Goal: Find specific page/section: Find specific page/section

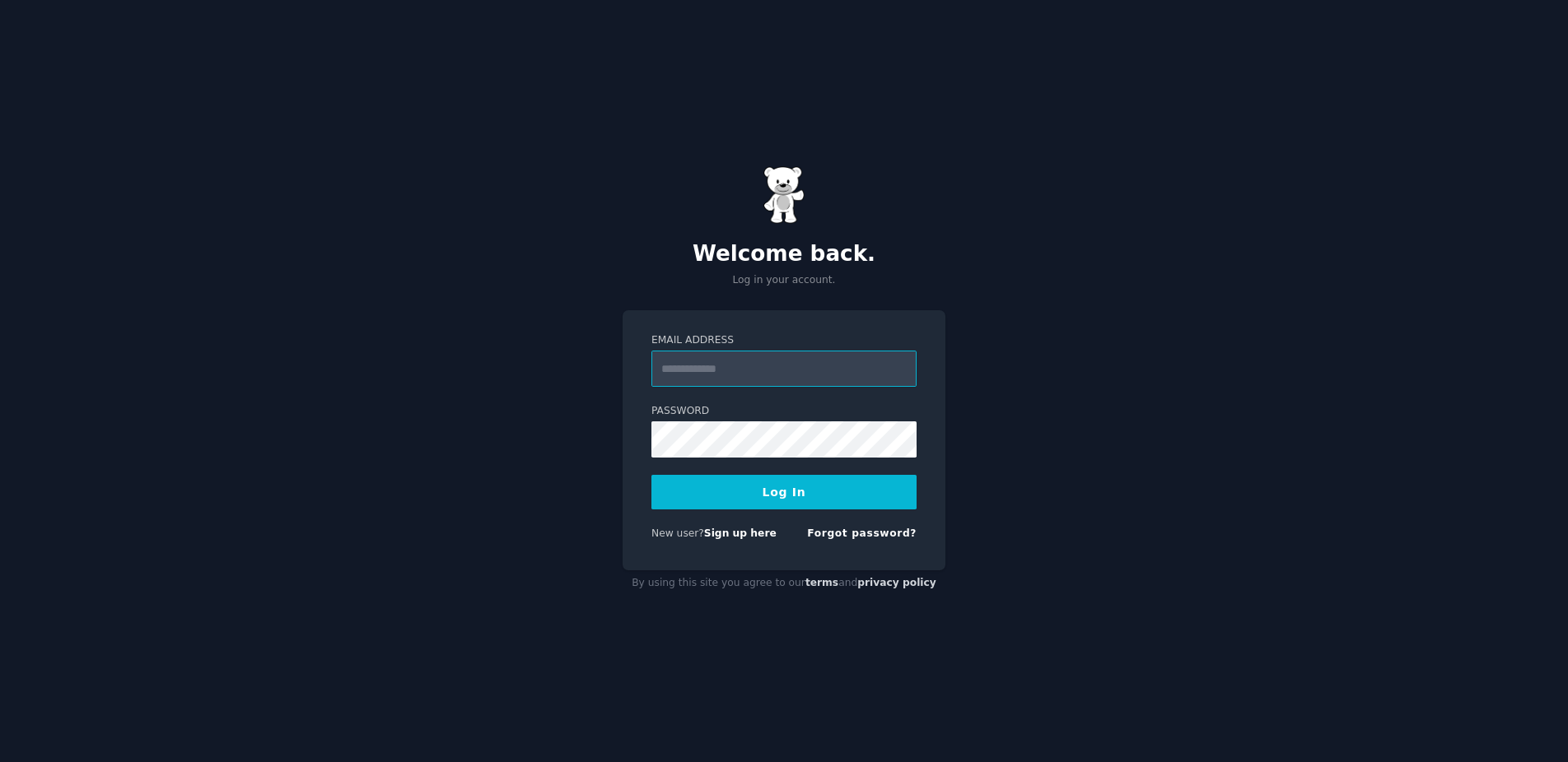
type input "**********"
click at [784, 492] on button "Log In" at bounding box center [784, 493] width 265 height 35
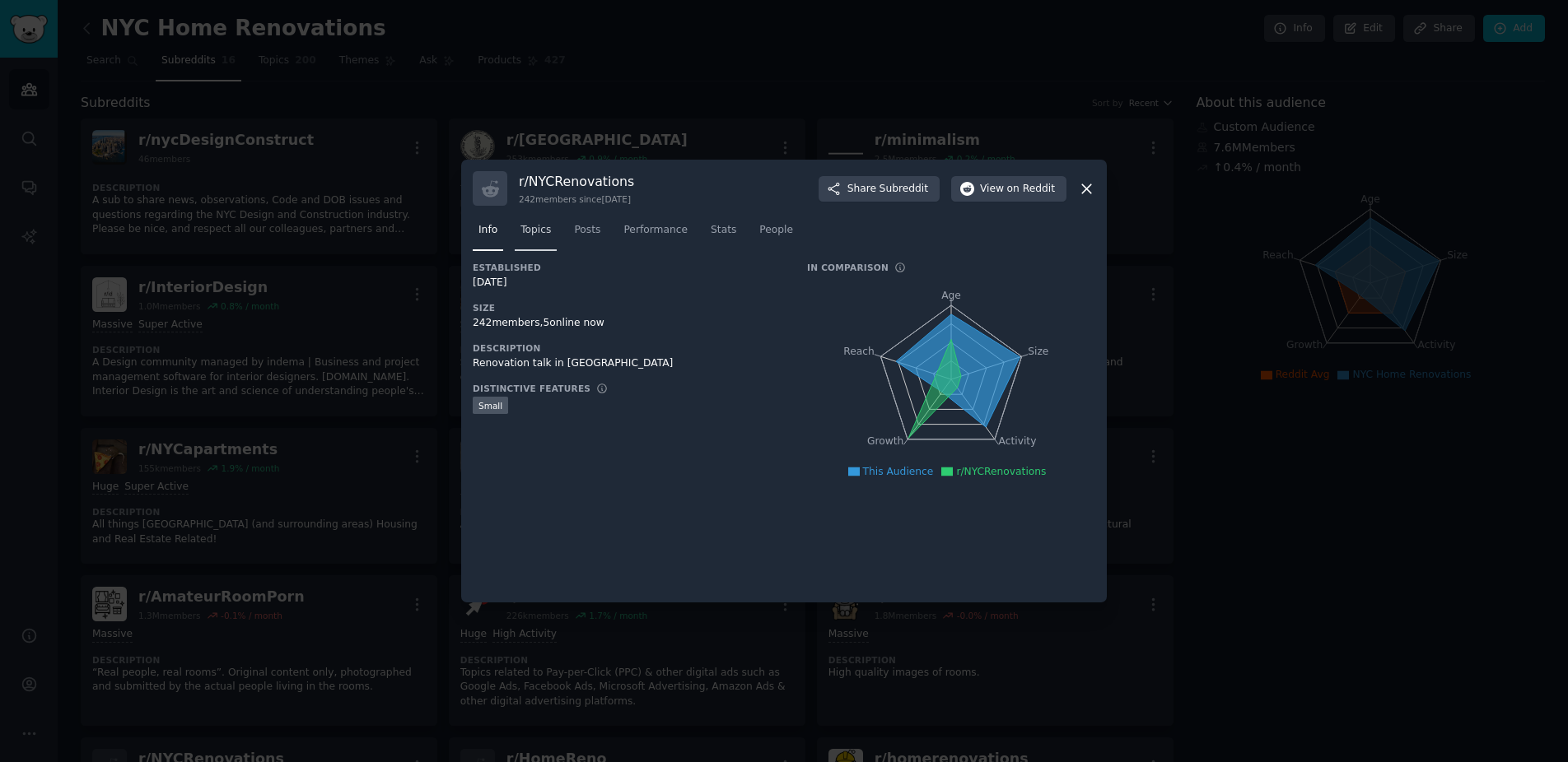
click at [529, 237] on span "Topics" at bounding box center [535, 231] width 31 height 15
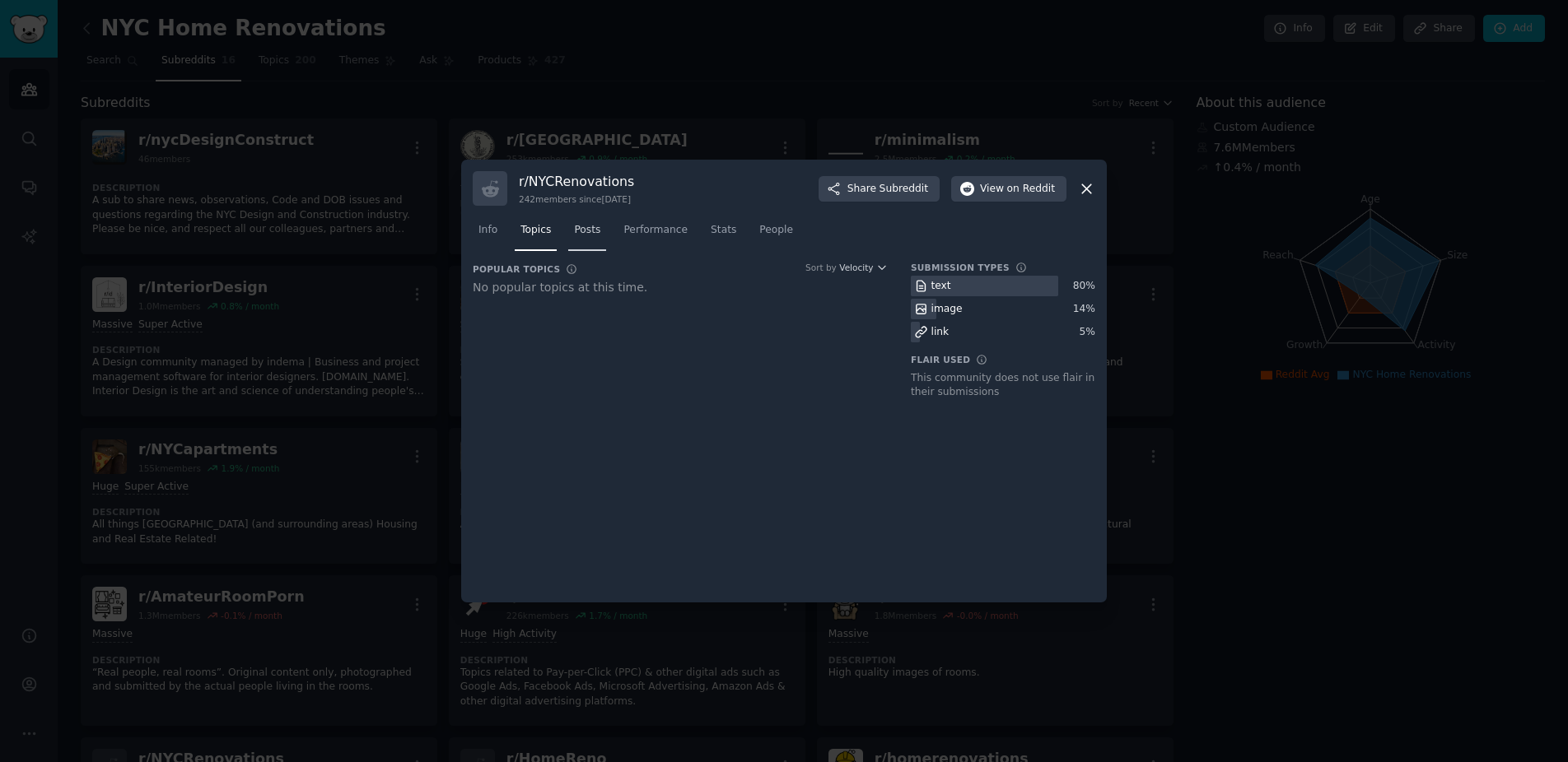
click at [589, 236] on span "Posts" at bounding box center [587, 231] width 26 height 15
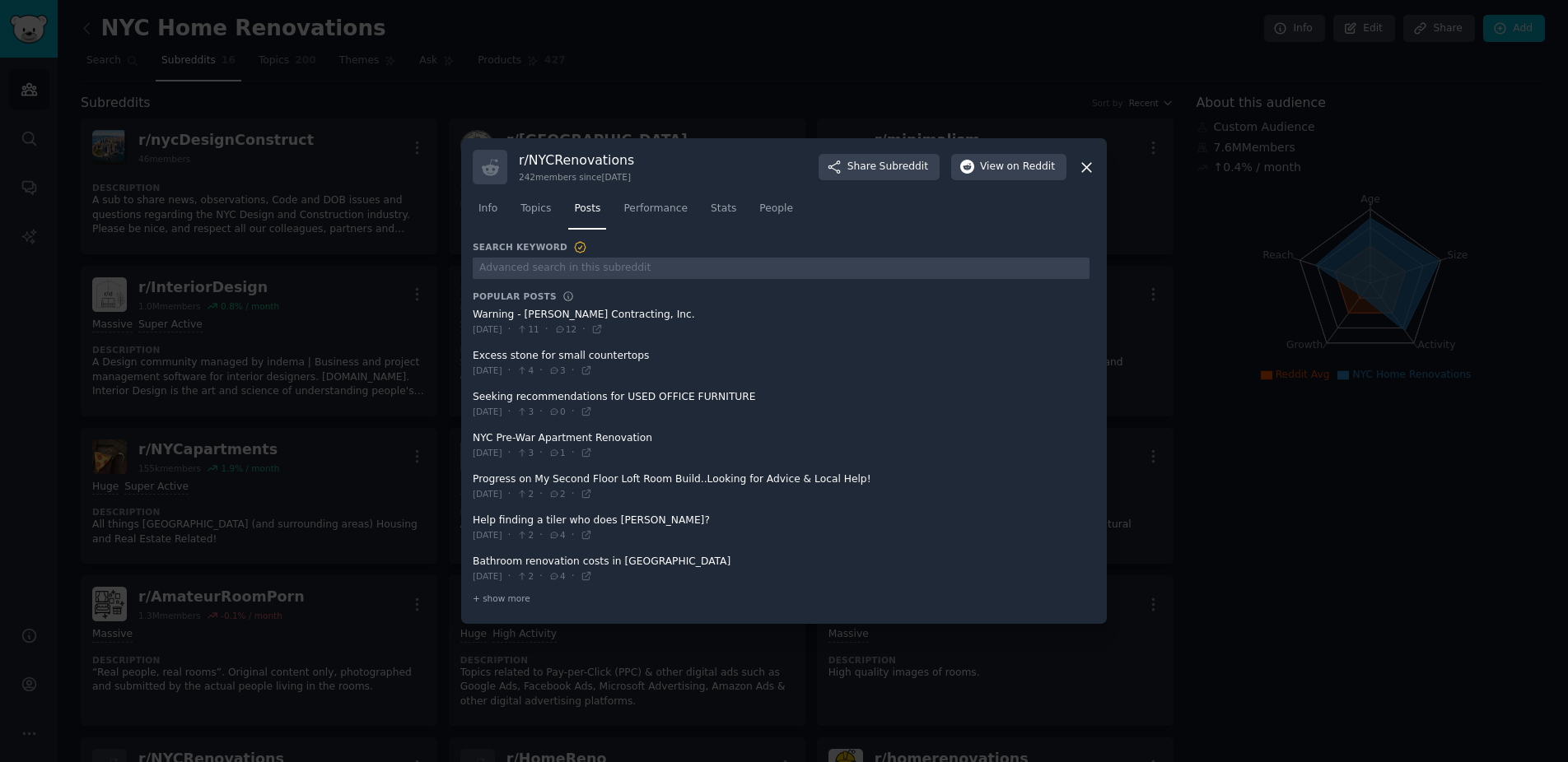
click at [762, 480] on span at bounding box center [782, 487] width 617 height 40
click at [603, 436] on span at bounding box center [782, 445] width 617 height 40
click at [582, 438] on span at bounding box center [782, 445] width 617 height 40
click at [1089, 164] on icon at bounding box center [1087, 167] width 17 height 17
